Goal: Find specific page/section: Find specific page/section

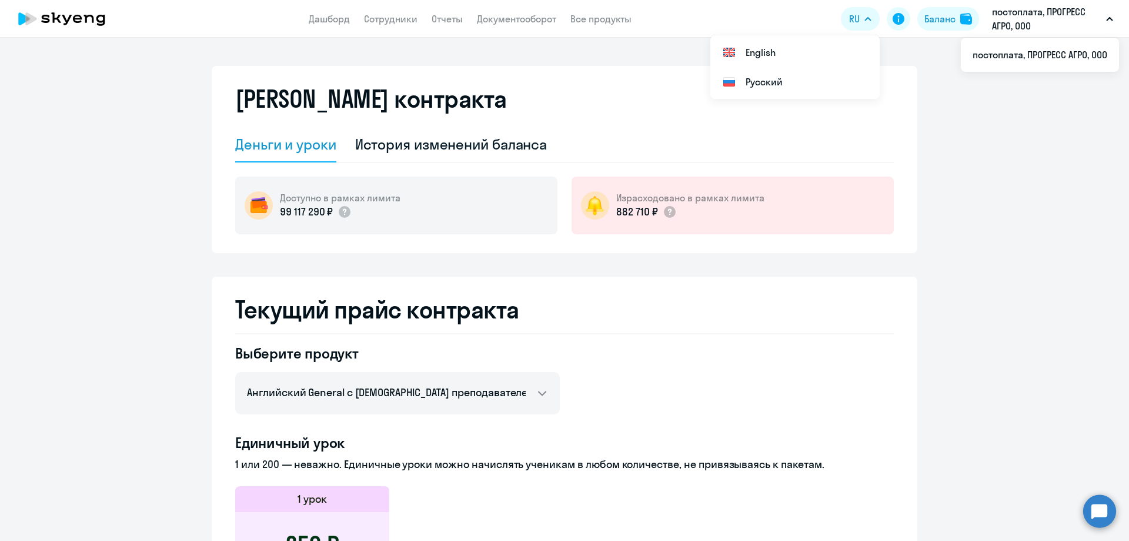
select select "english_adult_not_native_speaker"
click at [1030, 12] on p "постоплата, ПРОГРЕСС АГРО, ООО" at bounding box center [1046, 19] width 109 height 28
click at [1014, 15] on p "постоплата, ПРОГРЕСС АГРО, ООО" at bounding box center [1046, 19] width 109 height 28
click at [1037, 56] on li "постоплата, ПРОГРЕСС АГРО, ООО" at bounding box center [1040, 54] width 158 height 29
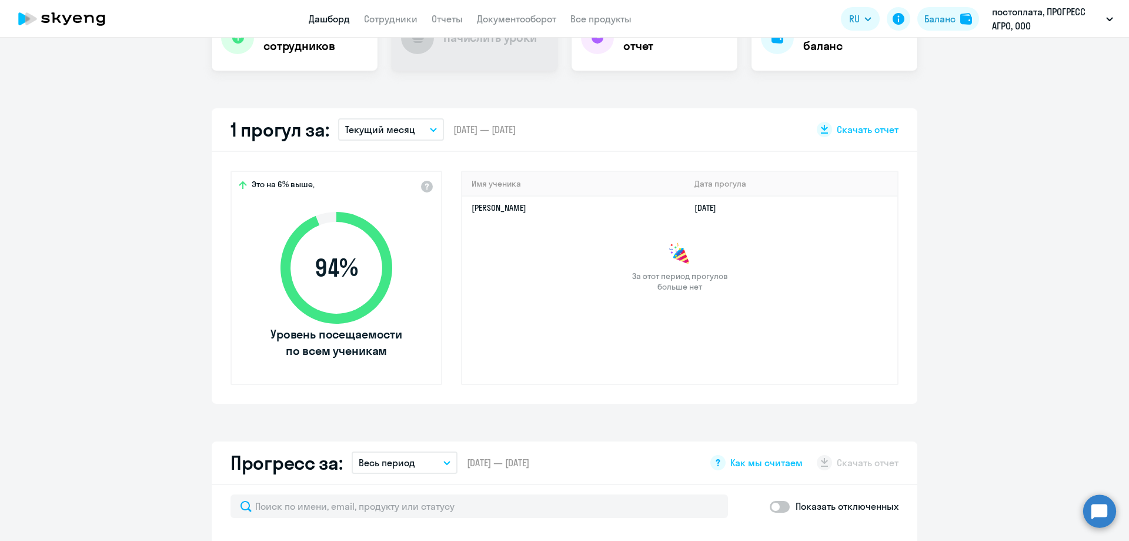
scroll to position [353, 0]
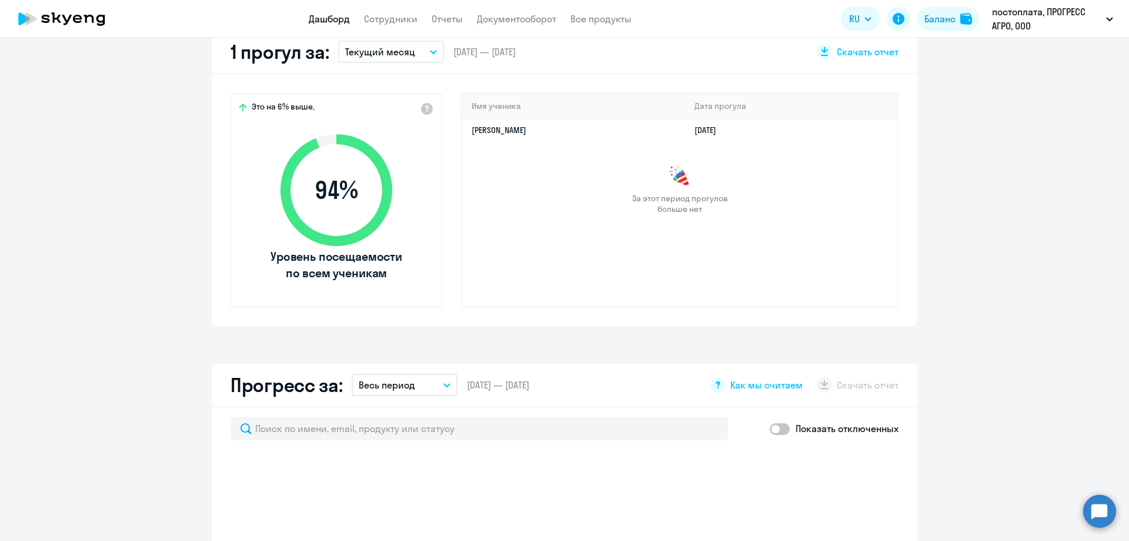
select select "30"
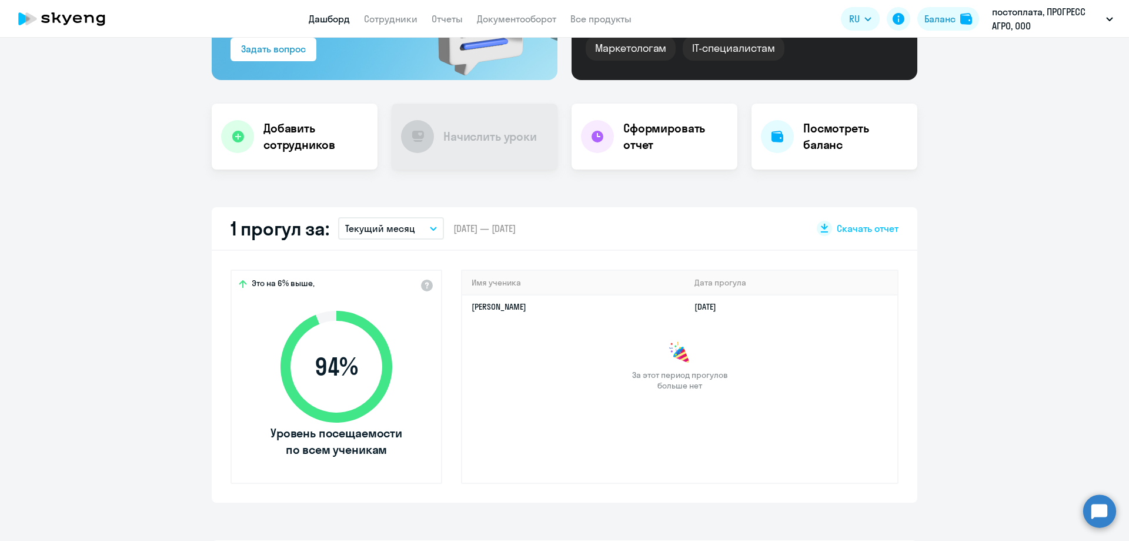
scroll to position [0, 0]
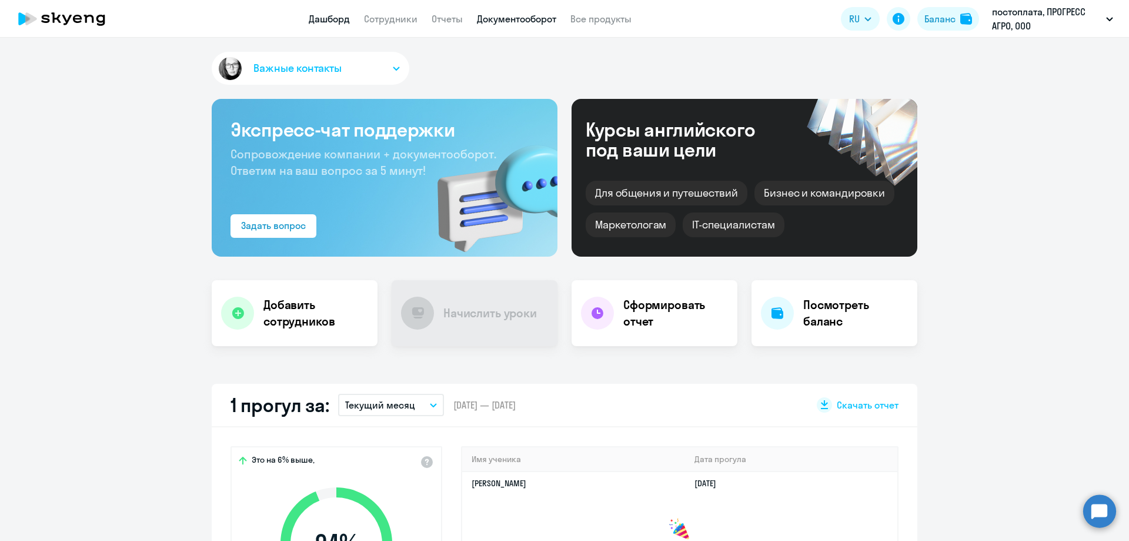
click at [496, 15] on link "Документооборот" at bounding box center [516, 19] width 79 height 12
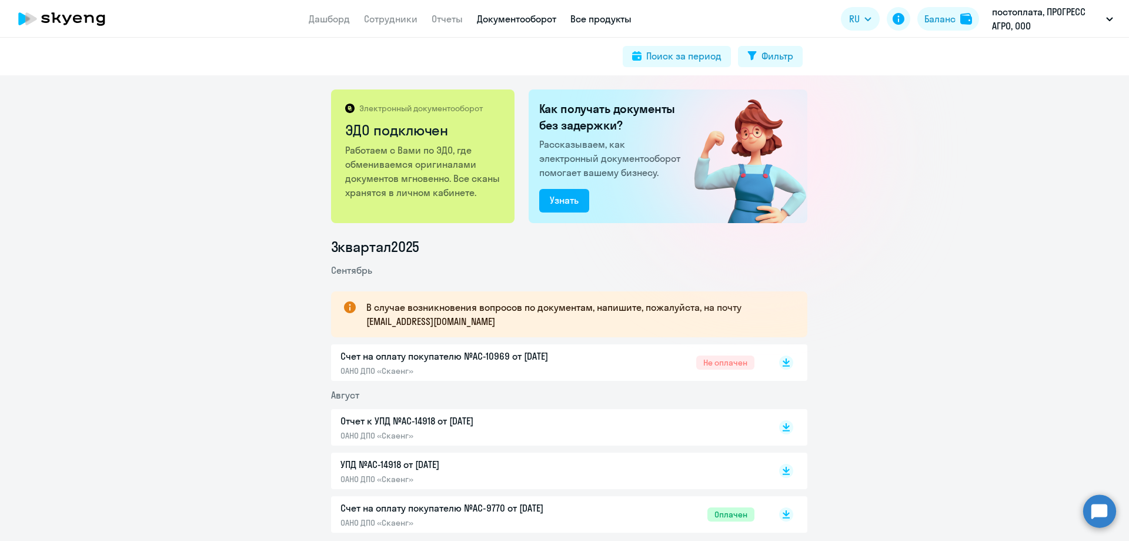
click at [589, 21] on link "Все продукты" at bounding box center [601, 19] width 61 height 12
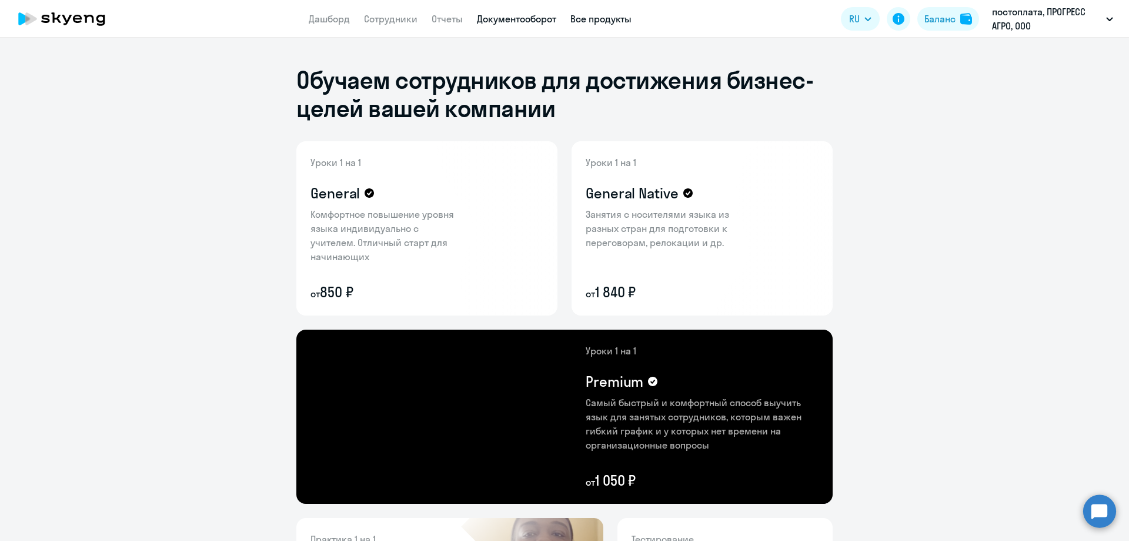
click at [512, 21] on link "Документооборот" at bounding box center [516, 19] width 79 height 12
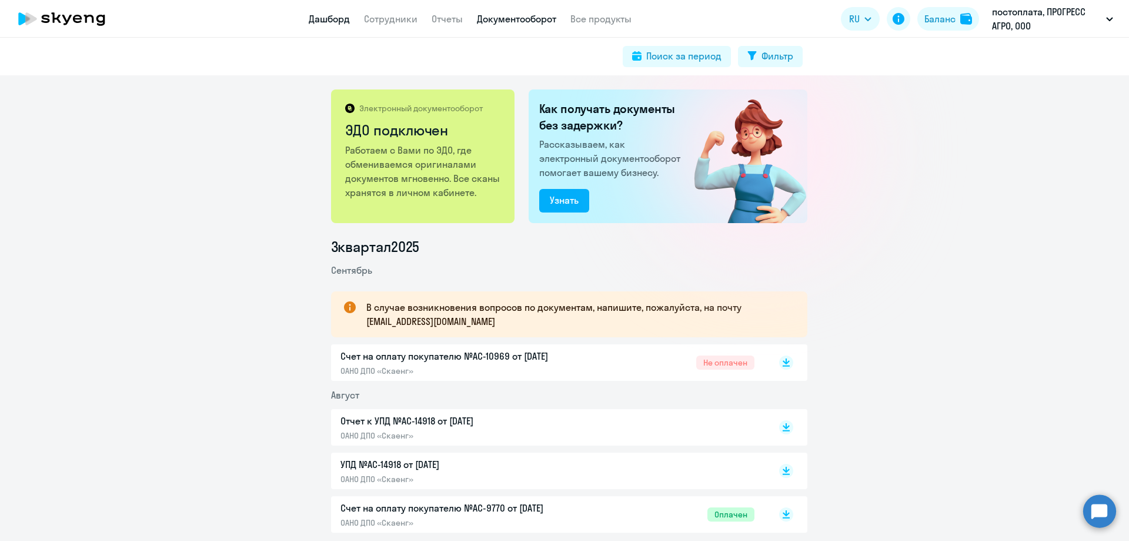
click at [321, 22] on link "Дашборд" at bounding box center [329, 19] width 41 height 12
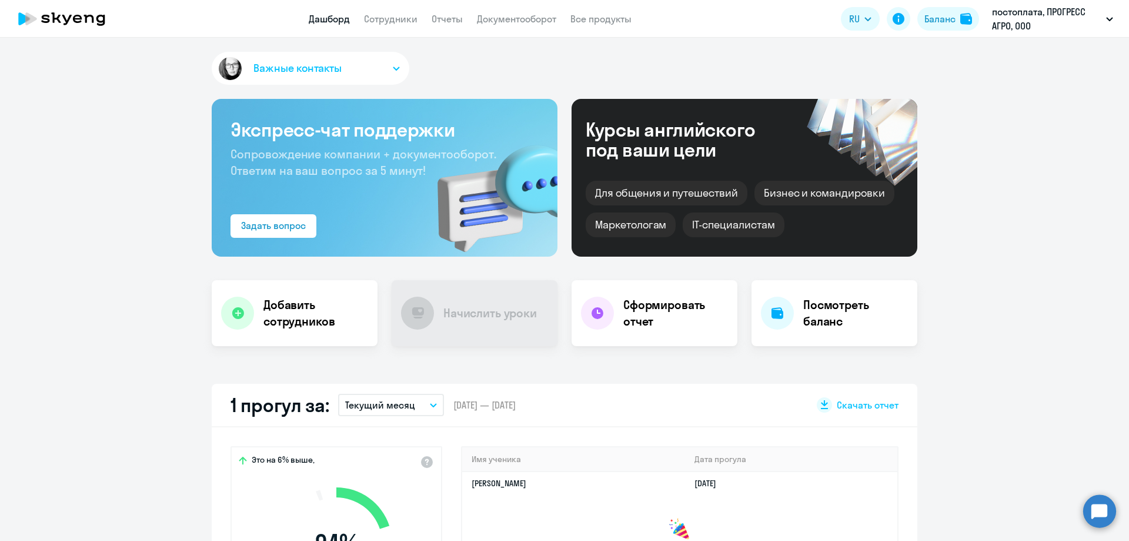
click at [329, 68] on span "Важные контакты" at bounding box center [298, 68] width 88 height 15
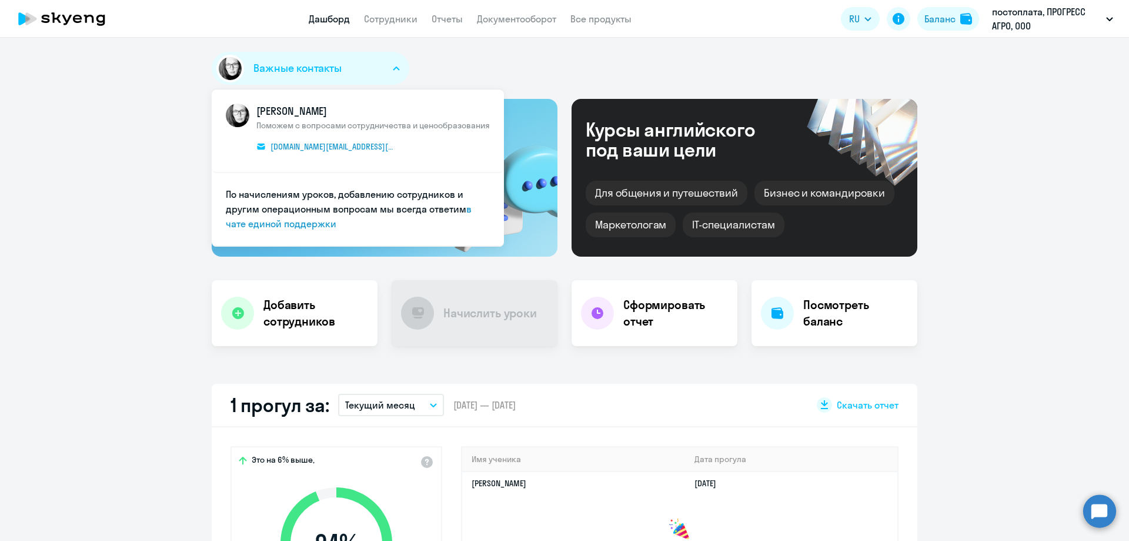
select select "30"
click at [504, 13] on link "Документооборот" at bounding box center [516, 19] width 79 height 12
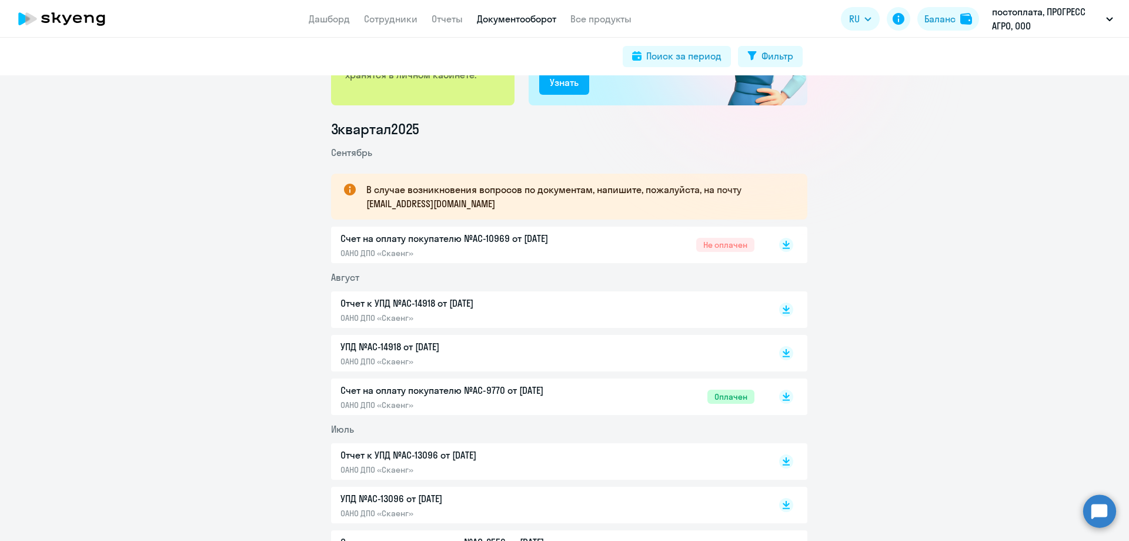
scroll to position [59, 0]
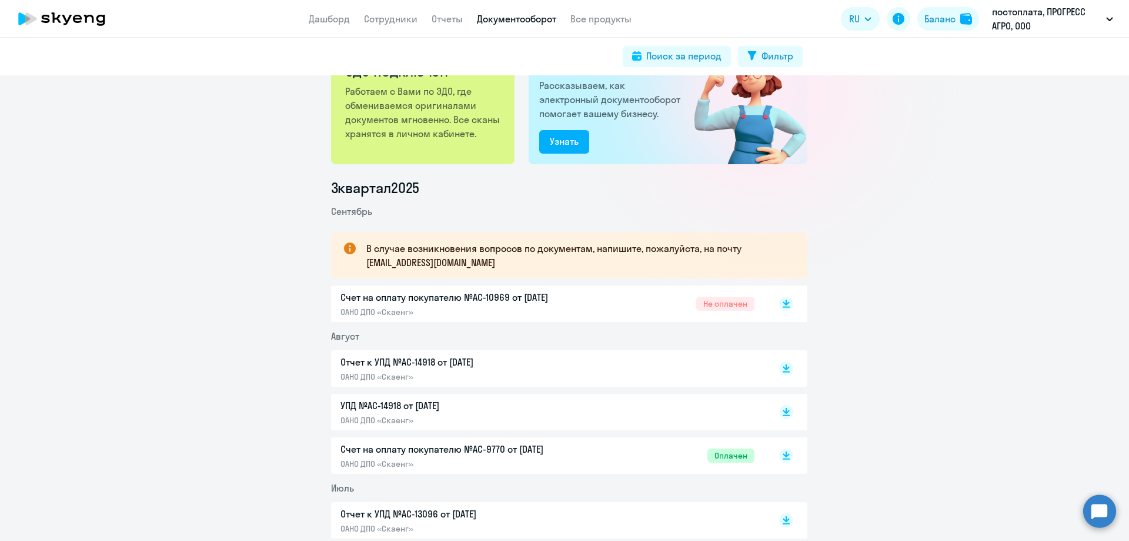
click at [424, 306] on p "ОАНО ДПО «Скаенг»" at bounding box center [464, 311] width 247 height 11
click at [442, 415] on p "ОАНО ДПО «Скаенг»" at bounding box center [464, 420] width 247 height 11
